Goal: Check status: Check status

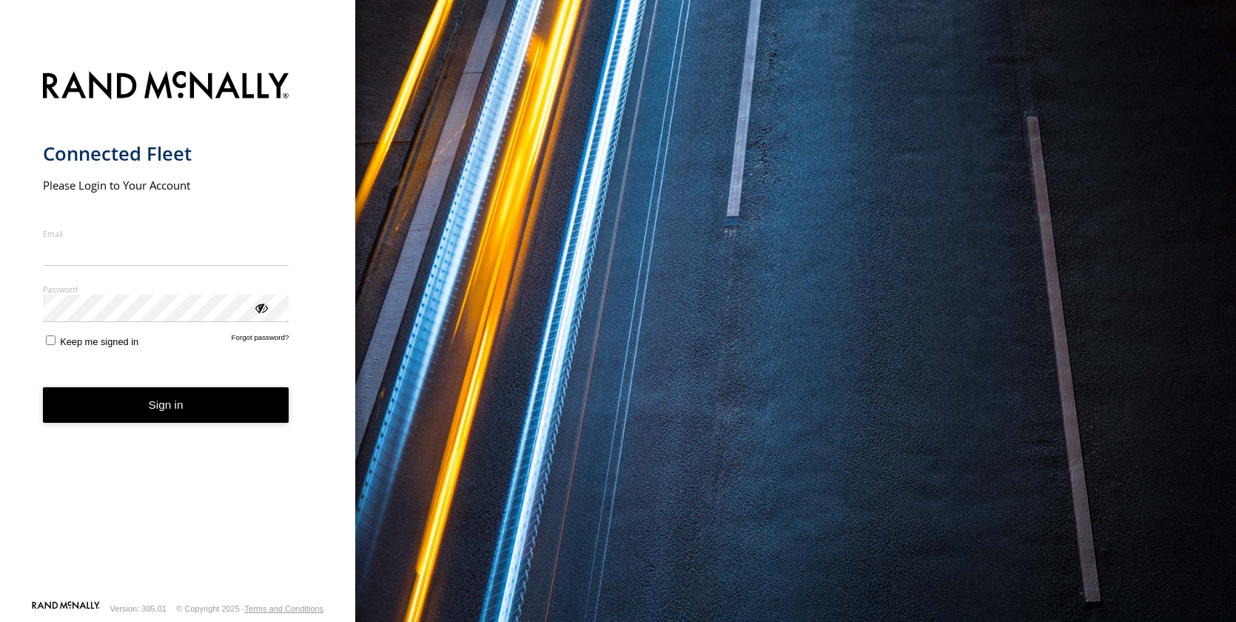
drag, startPoint x: 80, startPoint y: 240, endPoint x: 75, endPoint y: 254, distance: 15.0
click at [79, 241] on input "Email" at bounding box center [166, 252] width 246 height 27
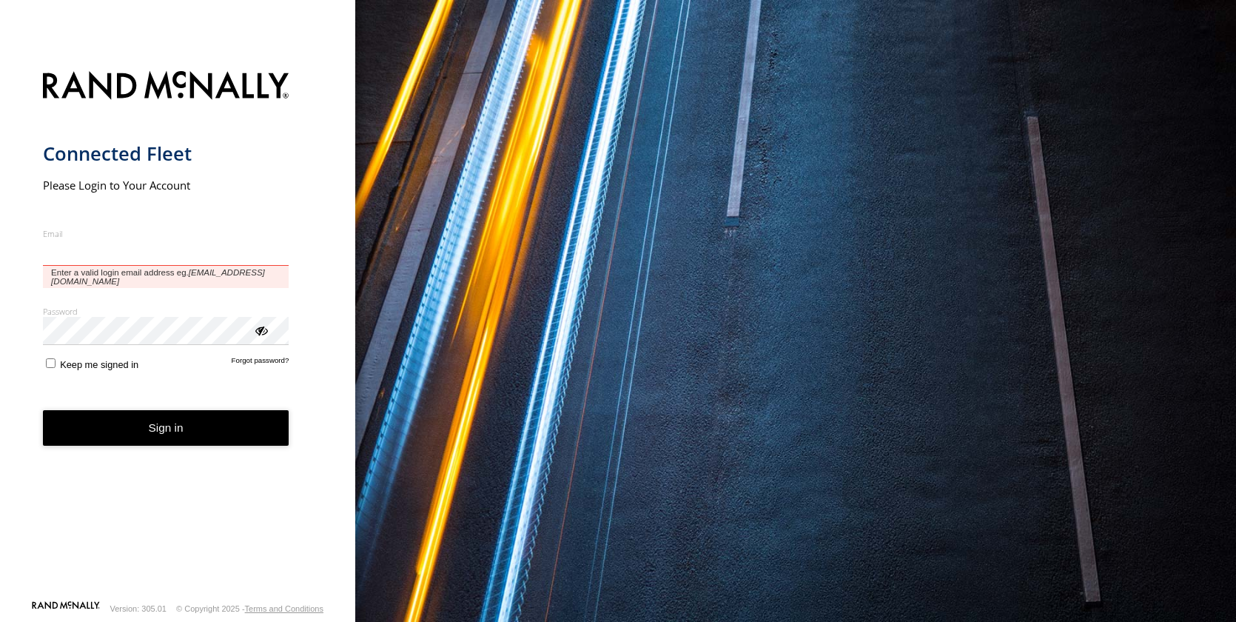
type input "**********"
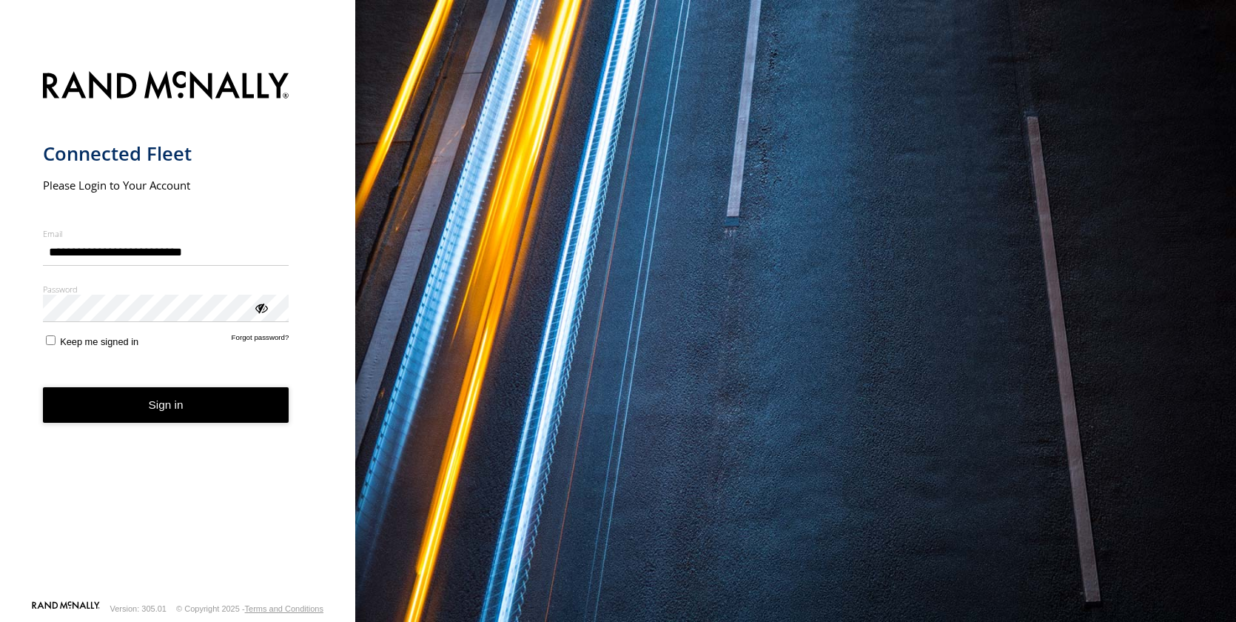
click at [149, 414] on button "Sign in" at bounding box center [166, 405] width 246 height 36
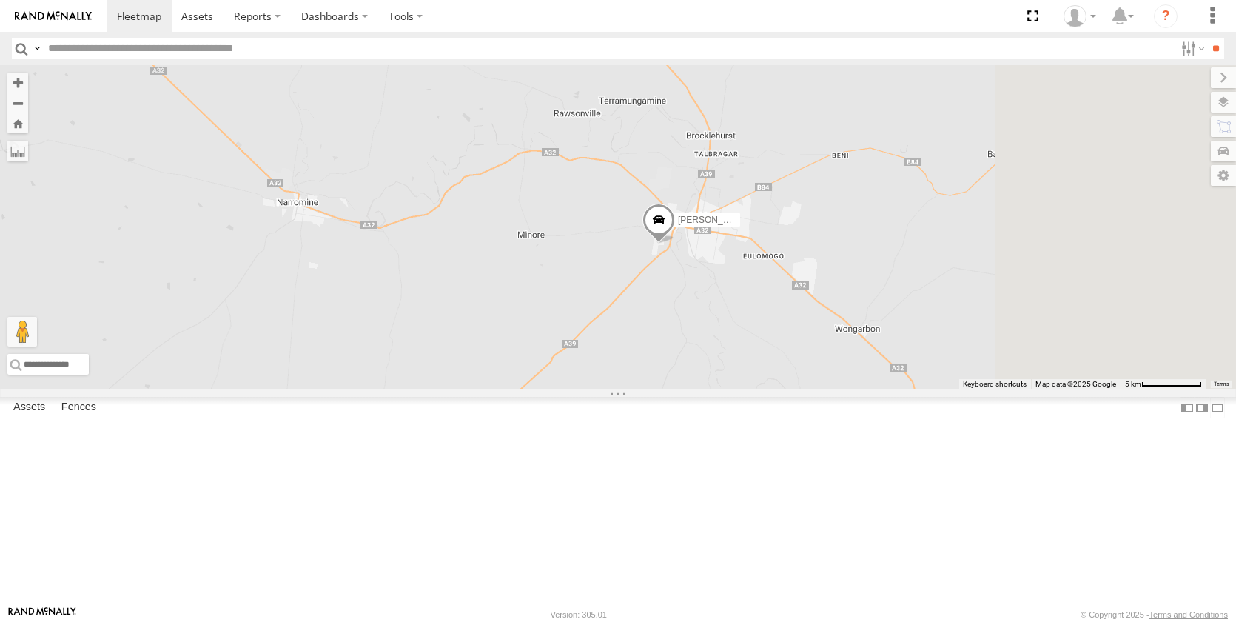
drag, startPoint x: 984, startPoint y: 377, endPoint x: 824, endPoint y: 329, distance: 166.2
click at [736, 355] on div "[PERSON_NAME] - NEW ute [PERSON_NAME] [PERSON_NAME] [PERSON_NAME] [PERSON_NAME]…" at bounding box center [618, 227] width 1236 height 324
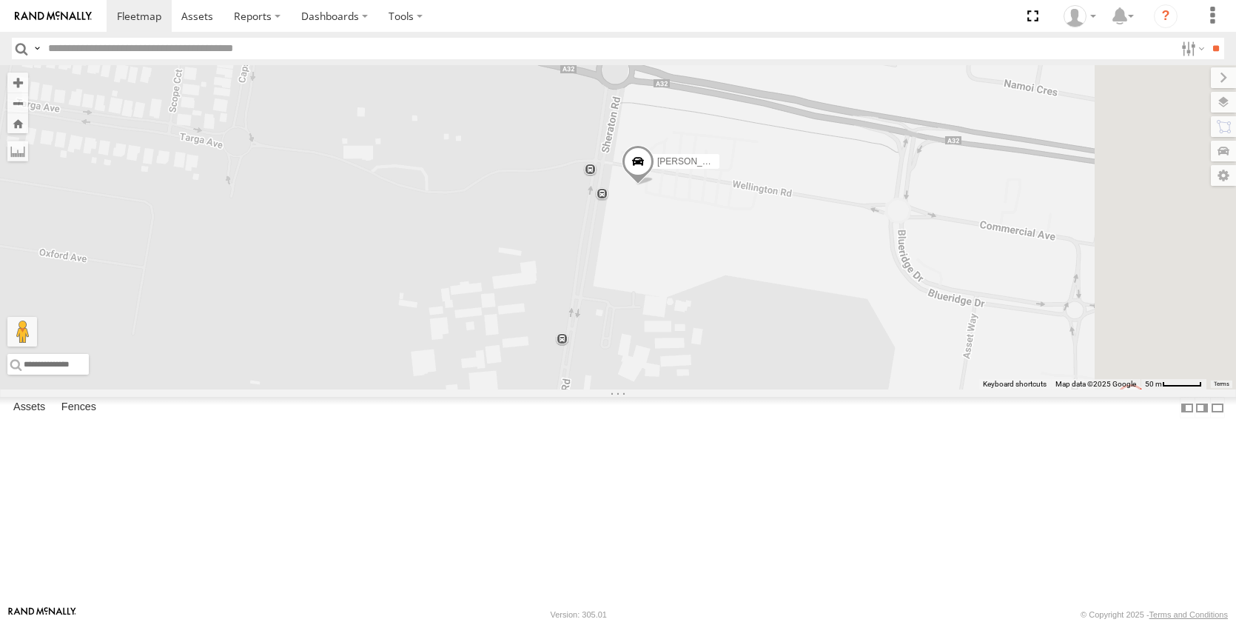
drag, startPoint x: 1037, startPoint y: 332, endPoint x: 836, endPoint y: 341, distance: 201.5
click at [836, 341] on div "[PERSON_NAME] - NEW ute [PERSON_NAME] [PERSON_NAME] [PERSON_NAME] [PERSON_NAME]…" at bounding box center [618, 227] width 1236 height 324
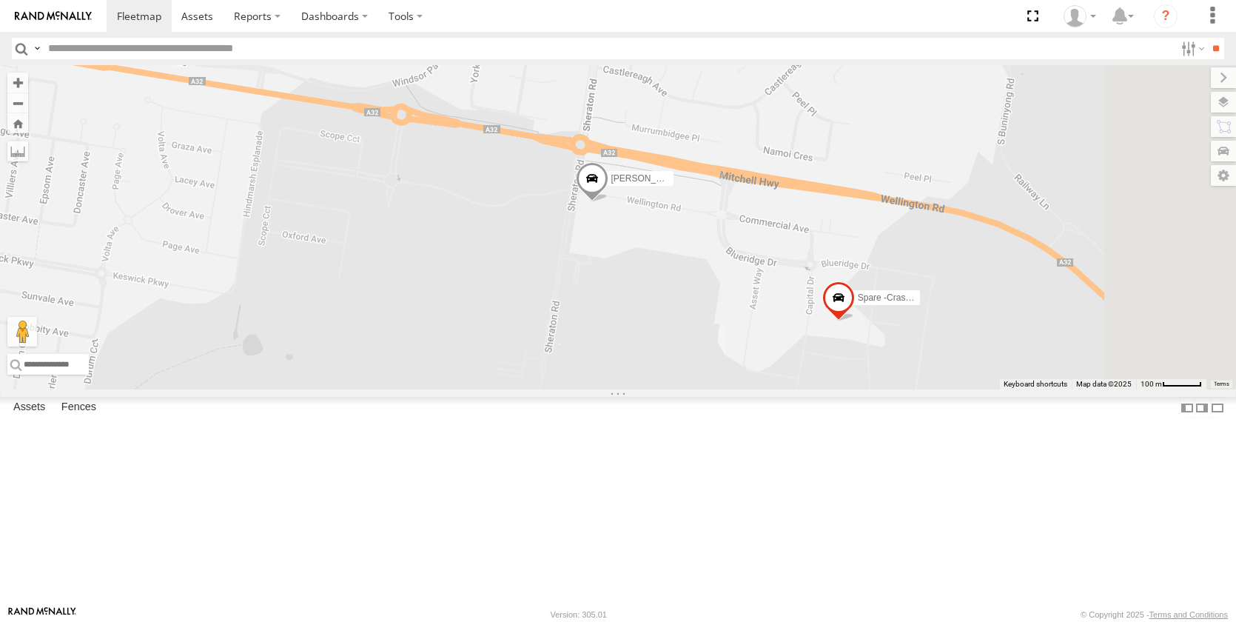
drag, startPoint x: 938, startPoint y: 379, endPoint x: 866, endPoint y: 366, distance: 72.9
click at [866, 366] on div "[PERSON_NAME] - NEW ute [PERSON_NAME] [PERSON_NAME] [PERSON_NAME] [PERSON_NAME]…" at bounding box center [618, 227] width 1236 height 324
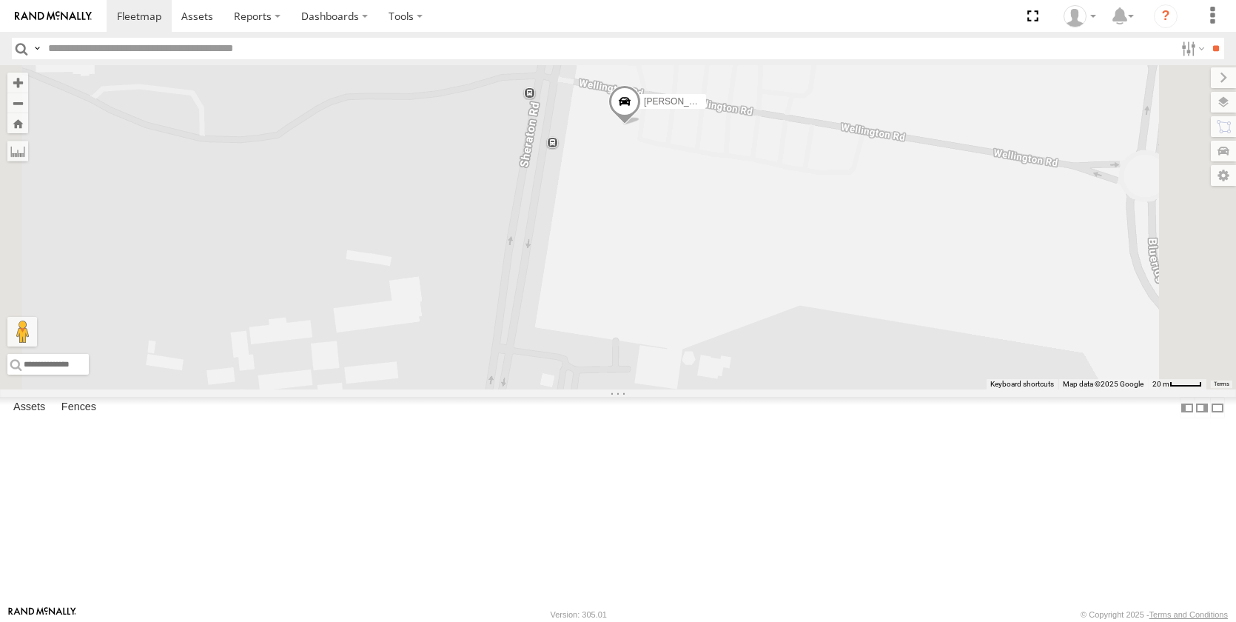
drag, startPoint x: 776, startPoint y: 369, endPoint x: 881, endPoint y: 384, distance: 105.5
click at [881, 384] on div "[PERSON_NAME] - NEW ute [PERSON_NAME] [PERSON_NAME] [PERSON_NAME] [PERSON_NAME]…" at bounding box center [618, 227] width 1236 height 324
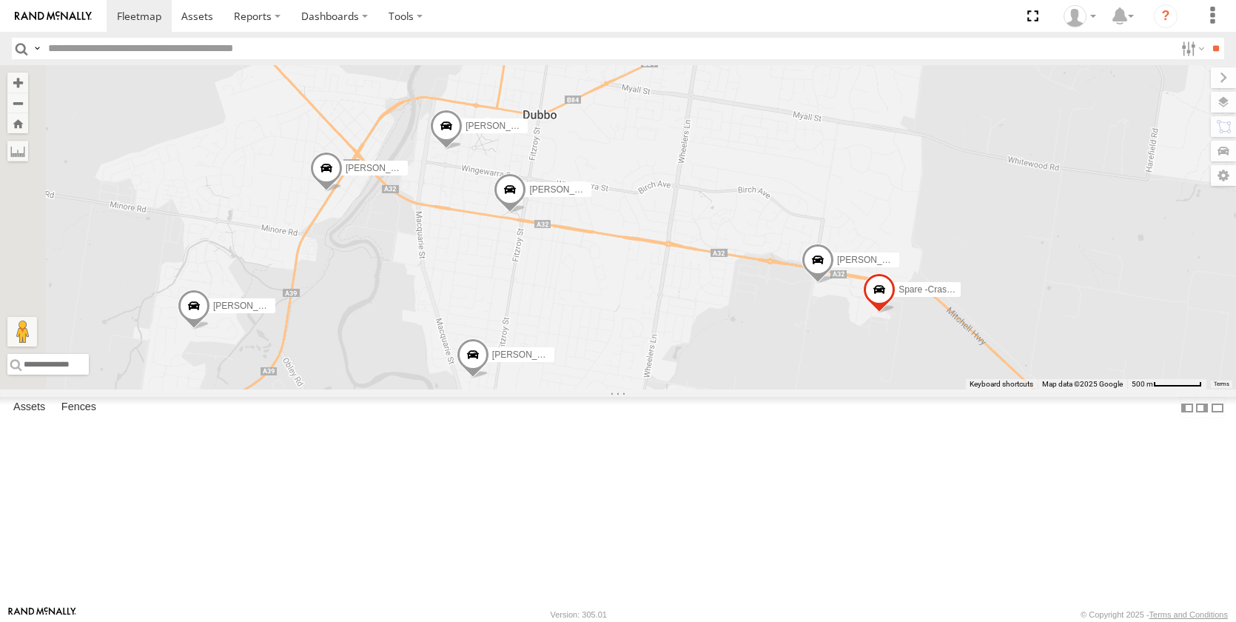
drag, startPoint x: 585, startPoint y: 370, endPoint x: 965, endPoint y: 389, distance: 380.2
click at [965, 389] on div "[PERSON_NAME] - NEW ute [PERSON_NAME] [PERSON_NAME] [PERSON_NAME] [PERSON_NAME]…" at bounding box center [618, 227] width 1236 height 324
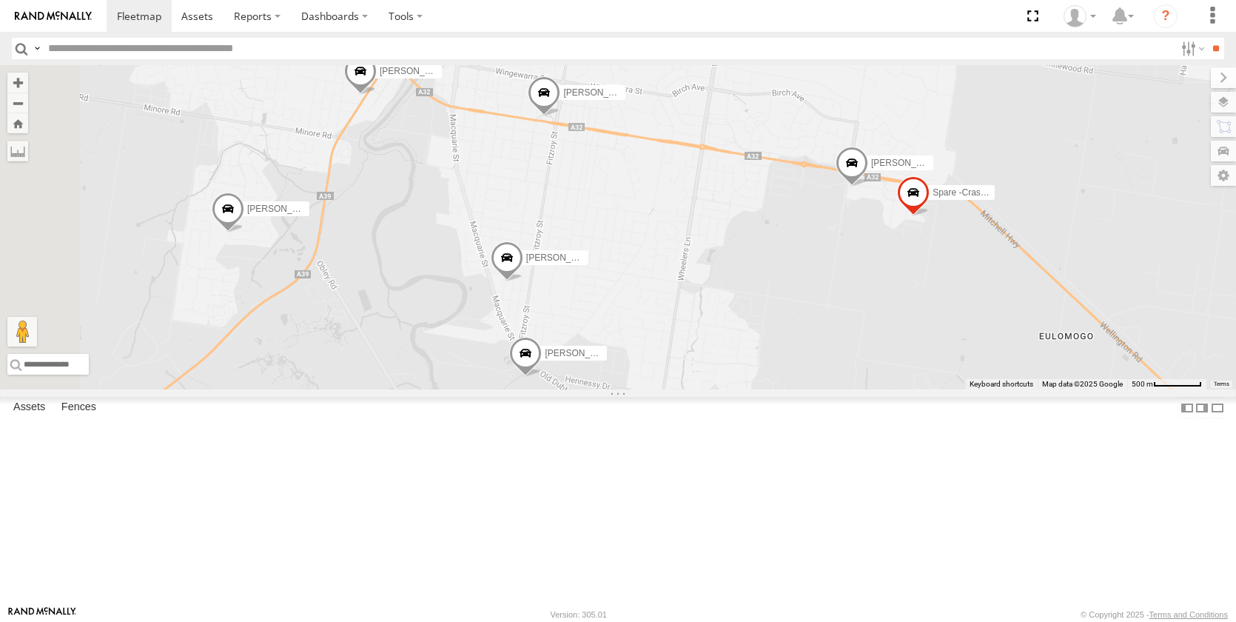
drag, startPoint x: 726, startPoint y: 414, endPoint x: 748, endPoint y: 315, distance: 100.9
click at [748, 315] on div "[PERSON_NAME] - NEW ute [PERSON_NAME] [PERSON_NAME] [PERSON_NAME] [PERSON_NAME]…" at bounding box center [618, 227] width 1236 height 324
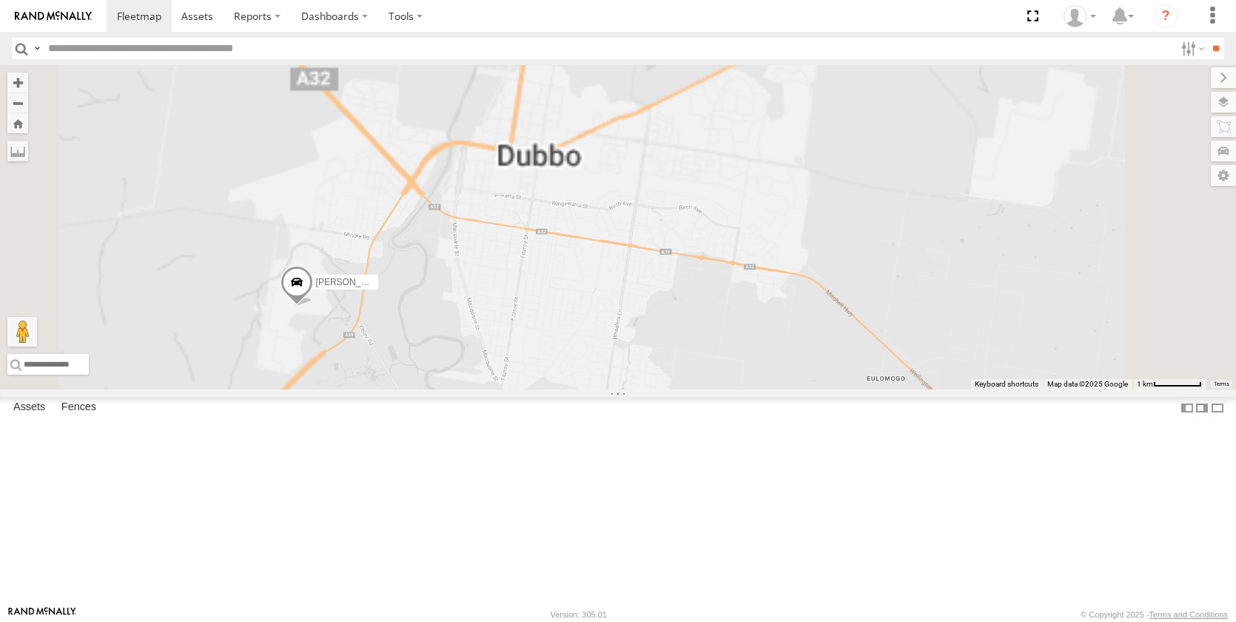
drag, startPoint x: 646, startPoint y: 261, endPoint x: 859, endPoint y: 485, distance: 309.9
click at [858, 389] on div "[PERSON_NAME] - NEW ute [PERSON_NAME] [PERSON_NAME] [PERSON_NAME] [PERSON_NAME]…" at bounding box center [618, 227] width 1236 height 324
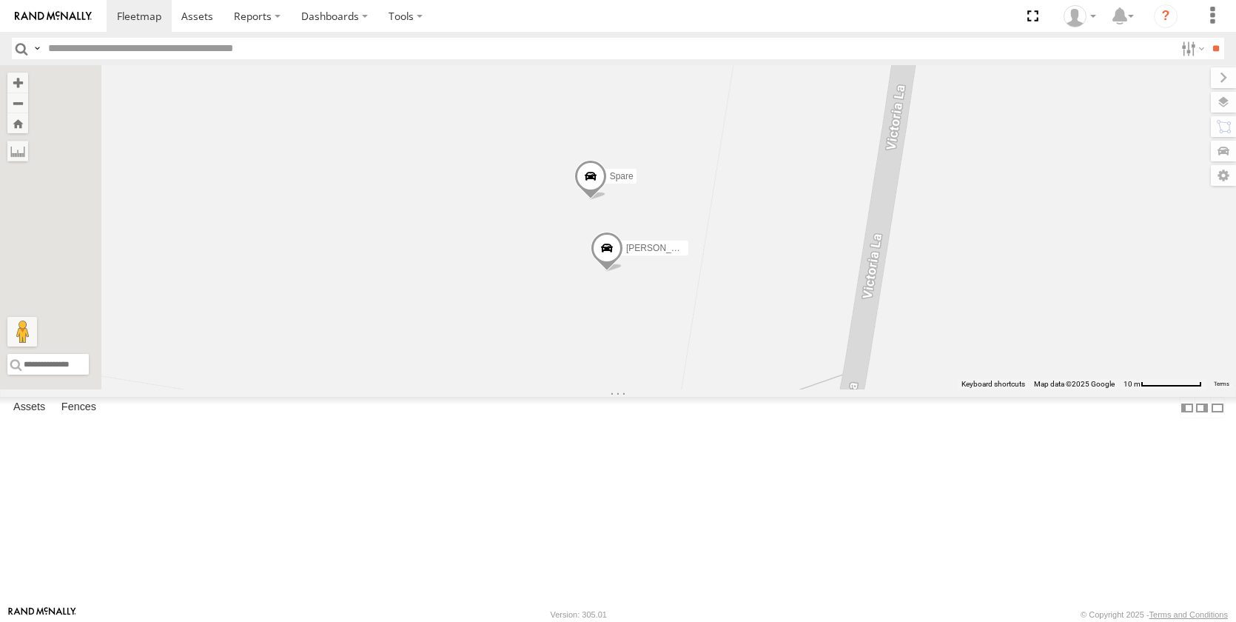
drag, startPoint x: 878, startPoint y: 202, endPoint x: 893, endPoint y: 309, distance: 107.7
click at [893, 309] on div "[PERSON_NAME] - NEW ute [PERSON_NAME] [PERSON_NAME] [PERSON_NAME] [PERSON_NAME]…" at bounding box center [618, 227] width 1236 height 324
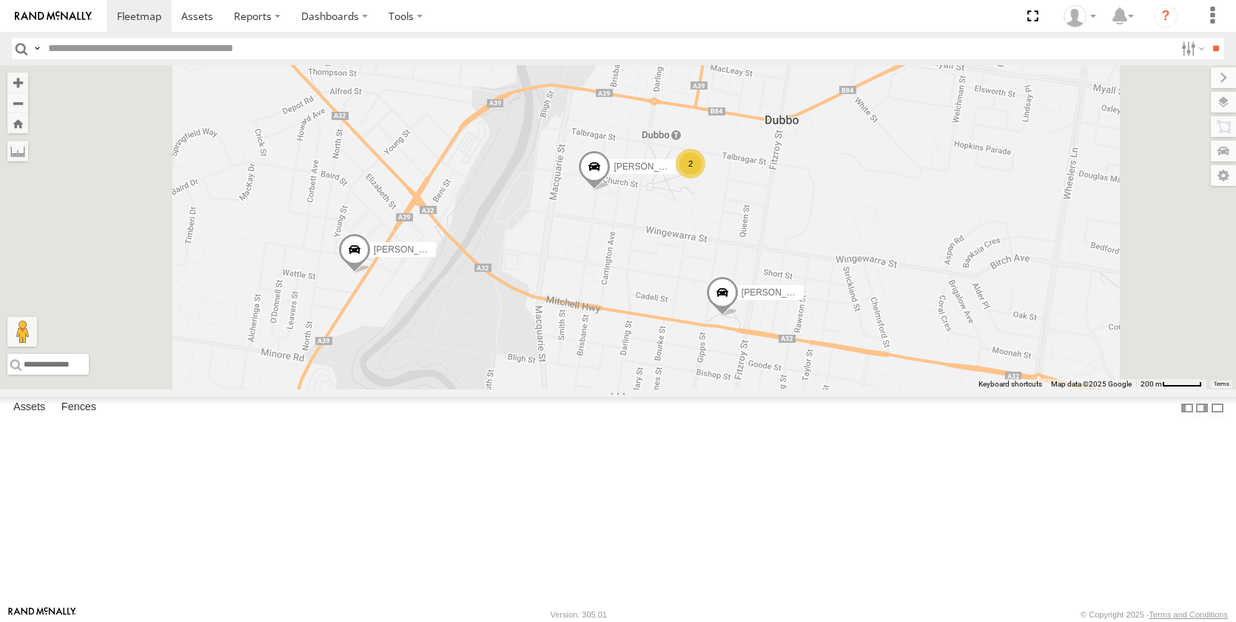
drag, startPoint x: 767, startPoint y: 495, endPoint x: 789, endPoint y: 328, distance: 168.7
click at [789, 329] on div "[PERSON_NAME] - NEW ute [PERSON_NAME] [PERSON_NAME] [PERSON_NAME] [PERSON_NAME]…" at bounding box center [618, 227] width 1236 height 324
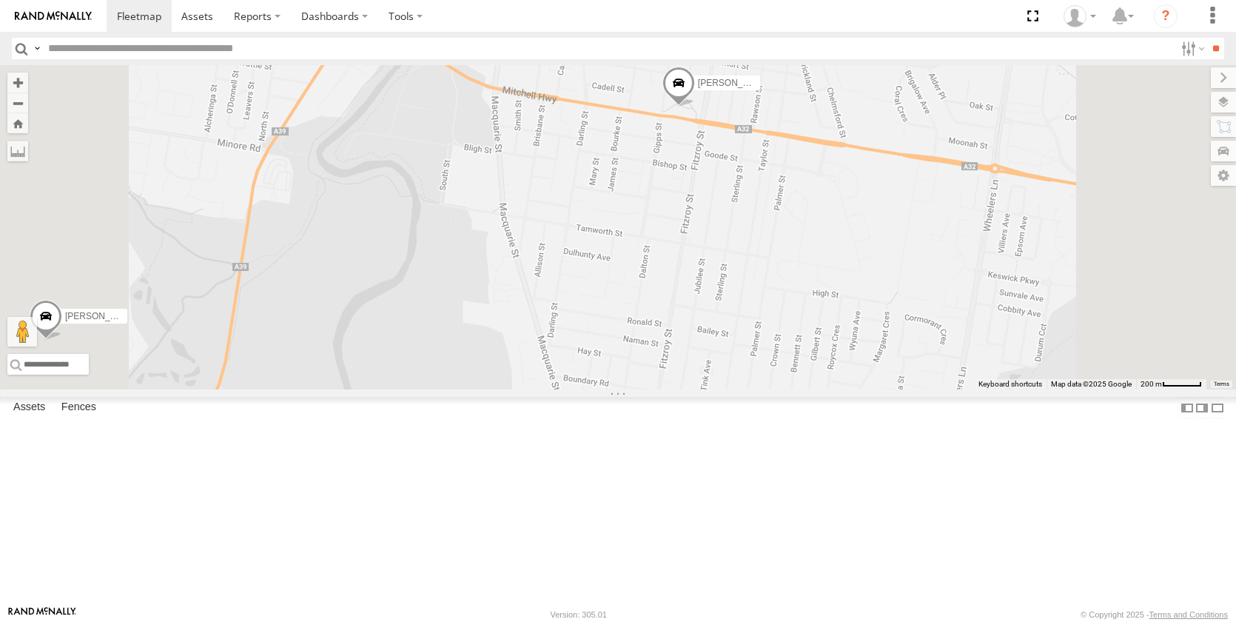
drag, startPoint x: 831, startPoint y: 451, endPoint x: 790, endPoint y: 316, distance: 141.6
click at [790, 317] on div "[PERSON_NAME] - NEW ute [PERSON_NAME] [PERSON_NAME] [PERSON_NAME] [PERSON_NAME]…" at bounding box center [618, 227] width 1236 height 324
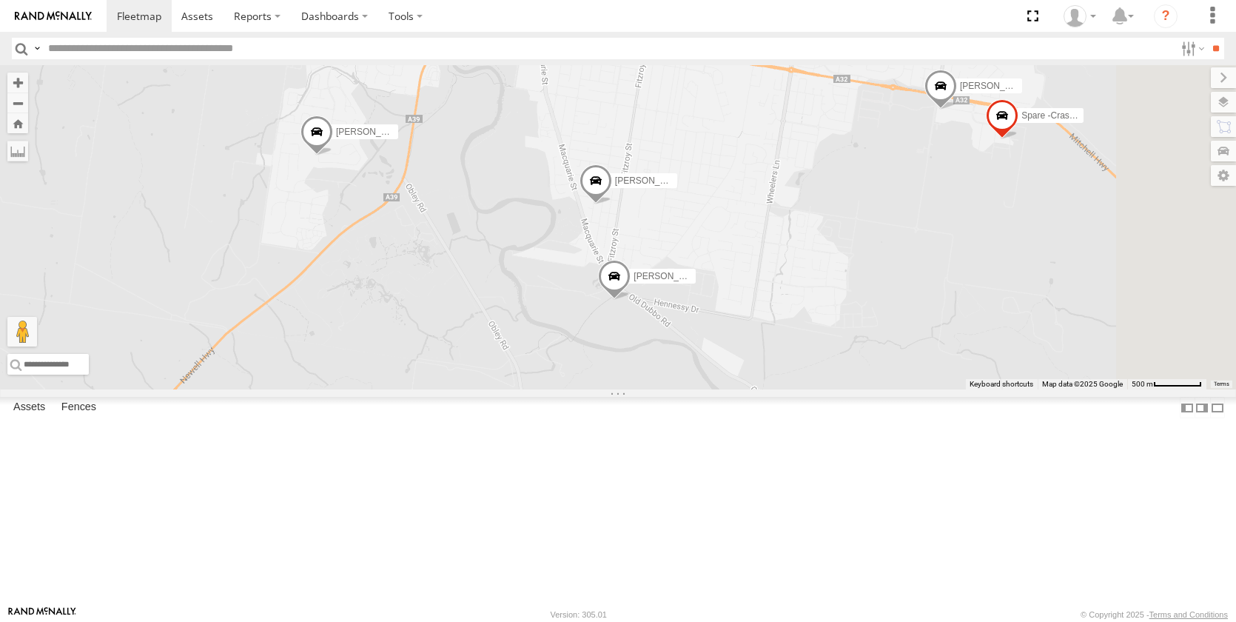
drag, startPoint x: 903, startPoint y: 503, endPoint x: 863, endPoint y: 337, distance: 170.5
click at [863, 337] on div "[PERSON_NAME] - NEW ute [PERSON_NAME] [PERSON_NAME] [PERSON_NAME] [PERSON_NAME]…" at bounding box center [618, 227] width 1236 height 324
